Goal: Task Accomplishment & Management: Use online tool/utility

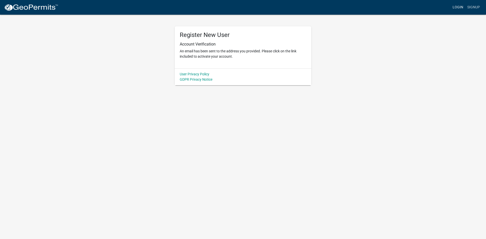
click at [456, 7] on link "Login" at bounding box center [458, 8] width 15 height 10
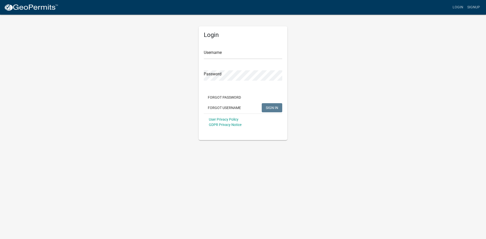
type input "EricChannell"
click at [270, 107] on span "SIGN IN" at bounding box center [272, 108] width 12 height 4
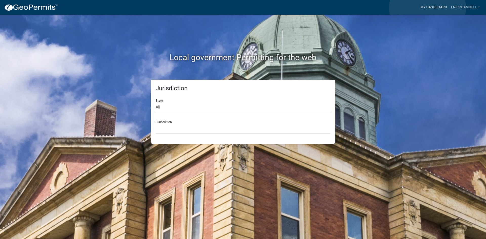
click at [428, 8] on link "My Dashboard" at bounding box center [434, 8] width 31 height 10
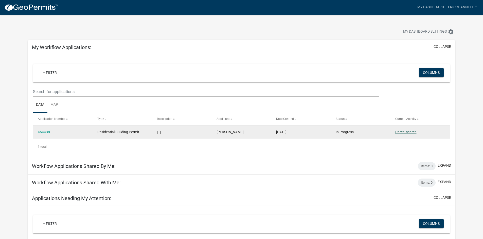
click at [400, 132] on link "Parcel search" at bounding box center [405, 132] width 21 height 4
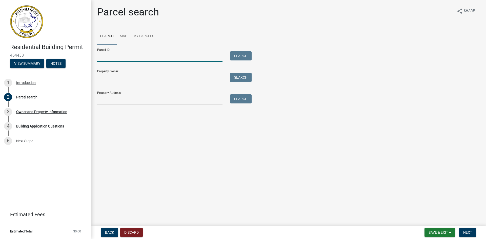
click at [122, 57] on input "Parcel ID:" at bounding box center [159, 56] width 125 height 10
type input "008001"
click at [239, 58] on button "Search" at bounding box center [241, 55] width 22 height 9
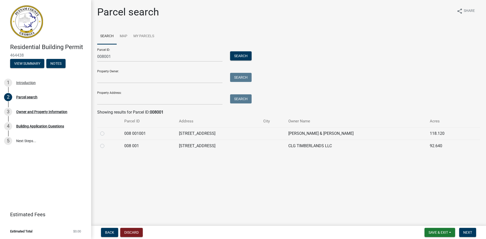
click at [106, 143] on label at bounding box center [106, 143] width 0 height 0
click at [106, 145] on 001 "radio" at bounding box center [107, 144] width 3 height 3
radio 001 "true"
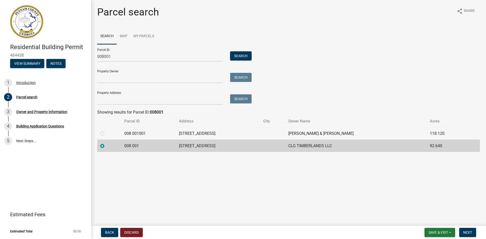
click at [106, 143] on label at bounding box center [106, 143] width 0 height 0
click at [106, 146] on 001 "radio" at bounding box center [107, 144] width 3 height 3
click at [132, 233] on button "Discard" at bounding box center [131, 232] width 23 height 9
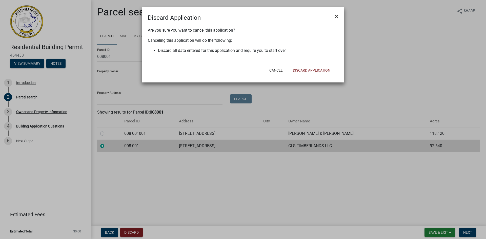
click at [336, 15] on span "×" at bounding box center [336, 16] width 3 height 7
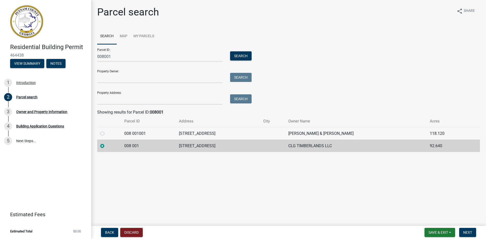
click at [106, 131] on label at bounding box center [106, 131] width 0 height 0
click at [106, 133] on 001001 "radio" at bounding box center [107, 132] width 3 height 3
radio 001001 "true"
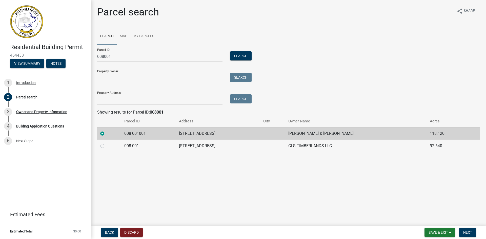
click at [106, 143] on label at bounding box center [106, 143] width 0 height 0
click at [106, 146] on 001 "radio" at bounding box center [107, 144] width 3 height 3
radio 001 "true"
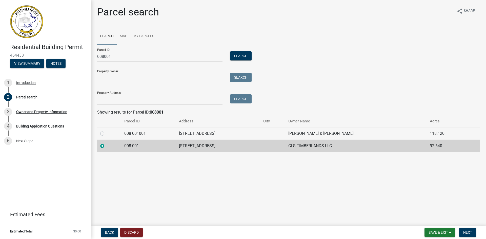
click at [107, 173] on main "Parcel search share Share Search Map My Parcels Parcel ID: 008001 Search Proper…" at bounding box center [288, 112] width 395 height 224
click at [111, 232] on span "Back" at bounding box center [109, 233] width 9 height 4
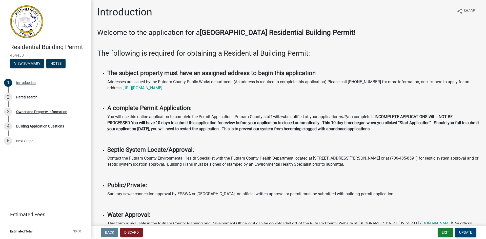
click at [463, 233] on span "Update" at bounding box center [466, 233] width 13 height 4
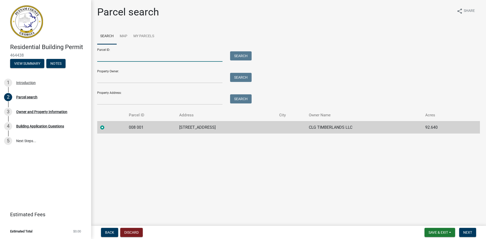
click at [134, 57] on input "Parcel ID:" at bounding box center [159, 56] width 125 height 10
type input "008001"
click at [239, 55] on button "Search" at bounding box center [241, 55] width 22 height 9
